Goal: Learn about a topic: Learn about a topic

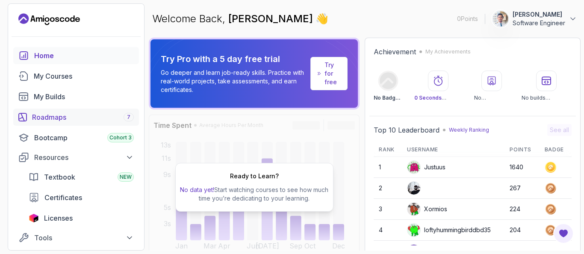
click at [81, 119] on div "Roadmaps 7" at bounding box center [83, 117] width 102 height 10
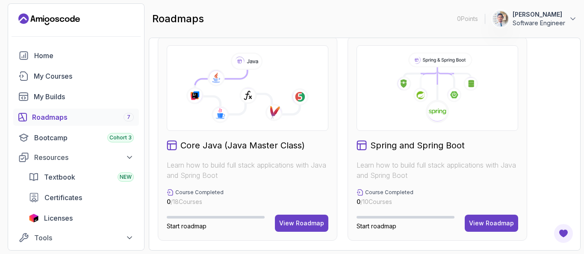
scroll to position [231, 0]
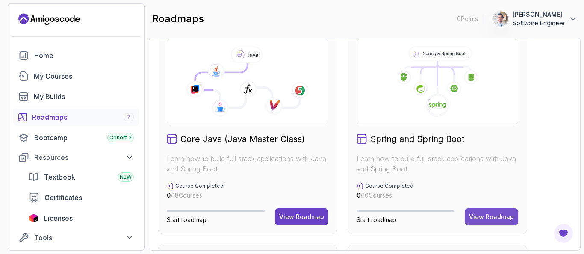
click at [484, 221] on div "View Roadmap" at bounding box center [491, 216] width 45 height 9
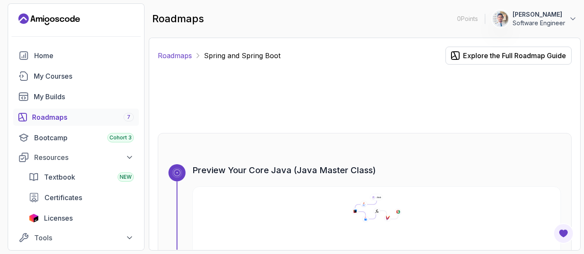
click at [173, 55] on link "Roadmaps" at bounding box center [175, 55] width 34 height 10
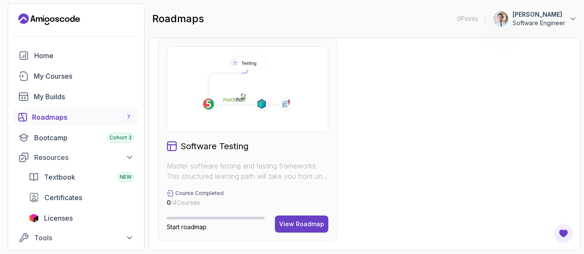
scroll to position [653, 0]
click at [77, 86] on div "Home My Courses My Builds Roadmaps 7 Bootcamp Cohort 3 Resources Textbook NEW C…" at bounding box center [76, 177] width 126 height 260
click at [74, 103] on link "My Builds" at bounding box center [76, 96] width 126 height 17
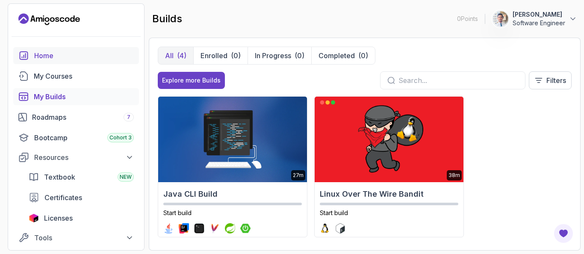
click at [37, 56] on div "Home" at bounding box center [84, 55] width 100 height 10
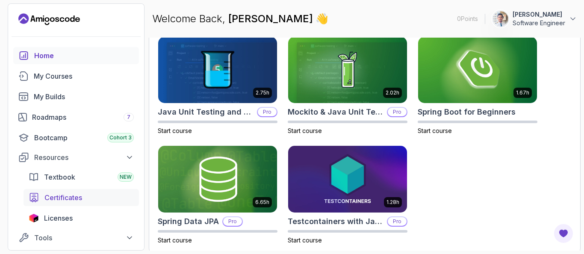
scroll to position [154, 0]
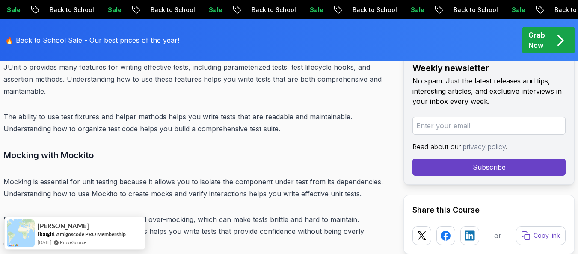
scroll to position [7817, 0]
